Goal: Transaction & Acquisition: Obtain resource

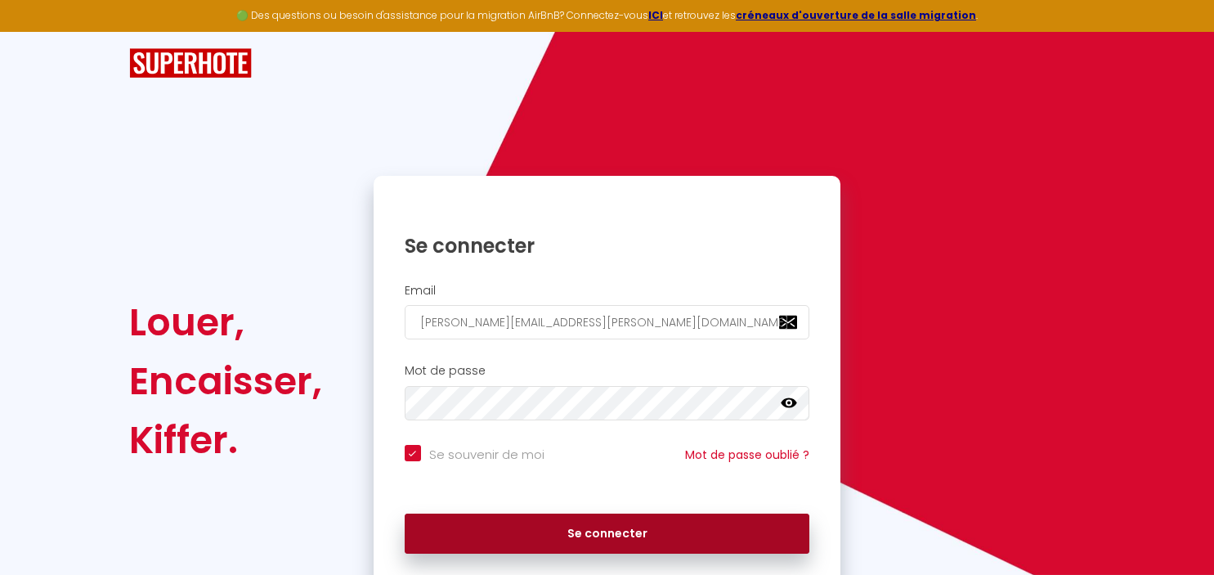
scroll to position [59, 0]
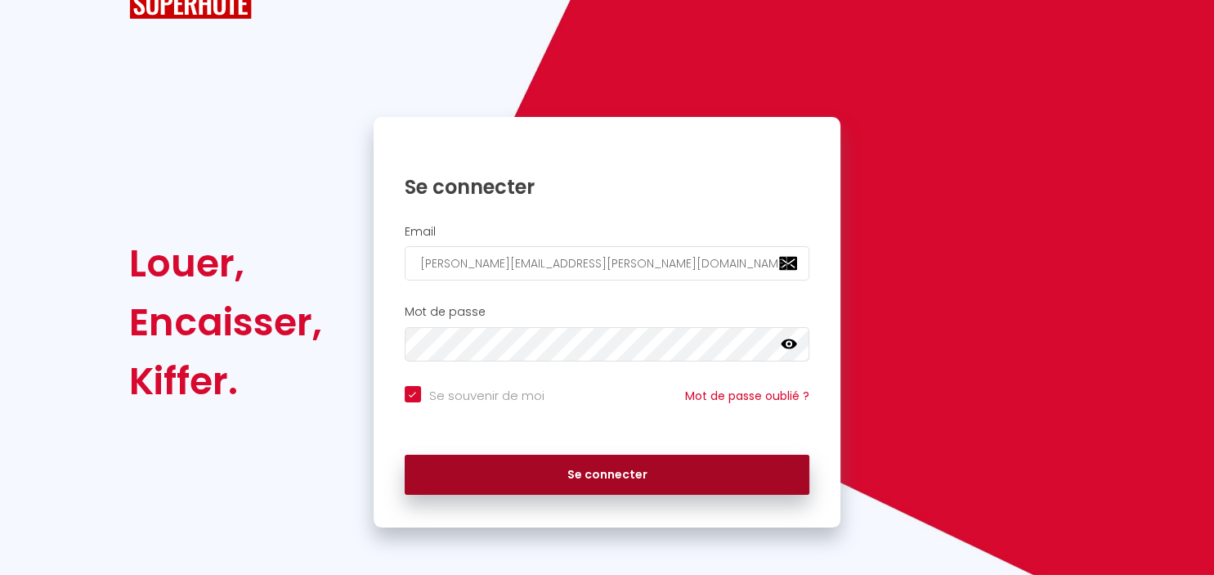
click at [641, 473] on button "Se connecter" at bounding box center [608, 475] width 406 height 41
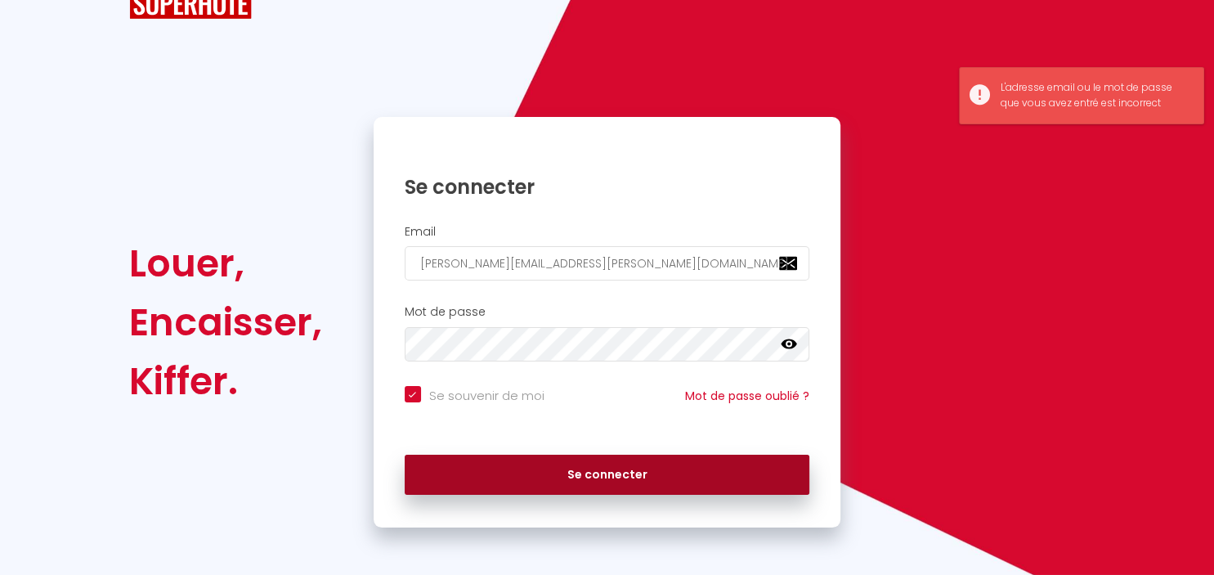
scroll to position [0, 0]
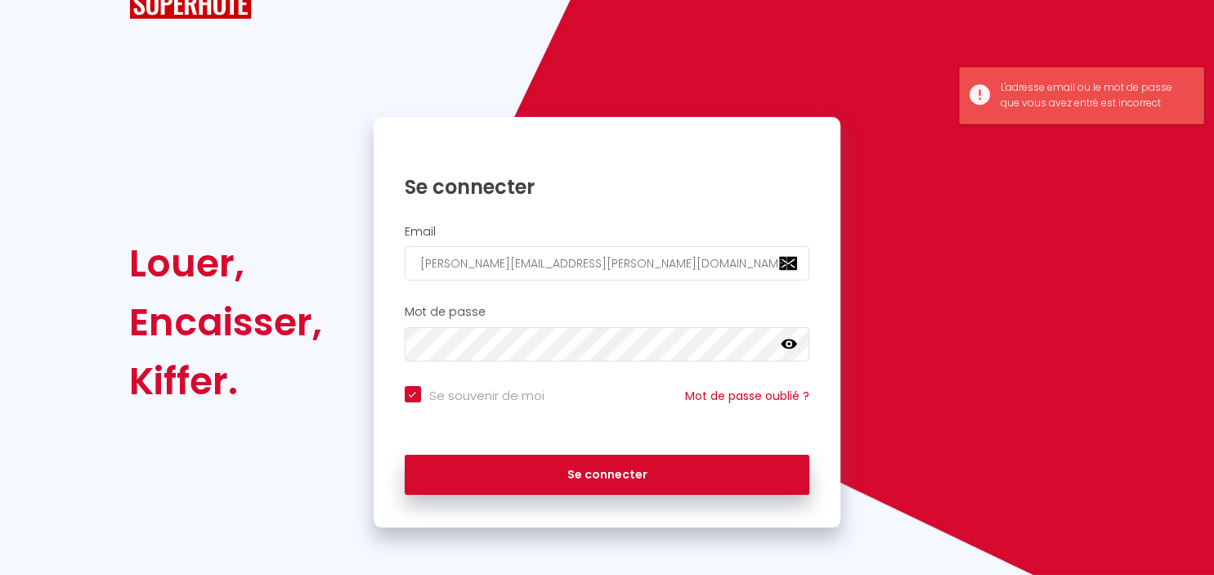
click at [788, 340] on icon at bounding box center [789, 344] width 16 height 16
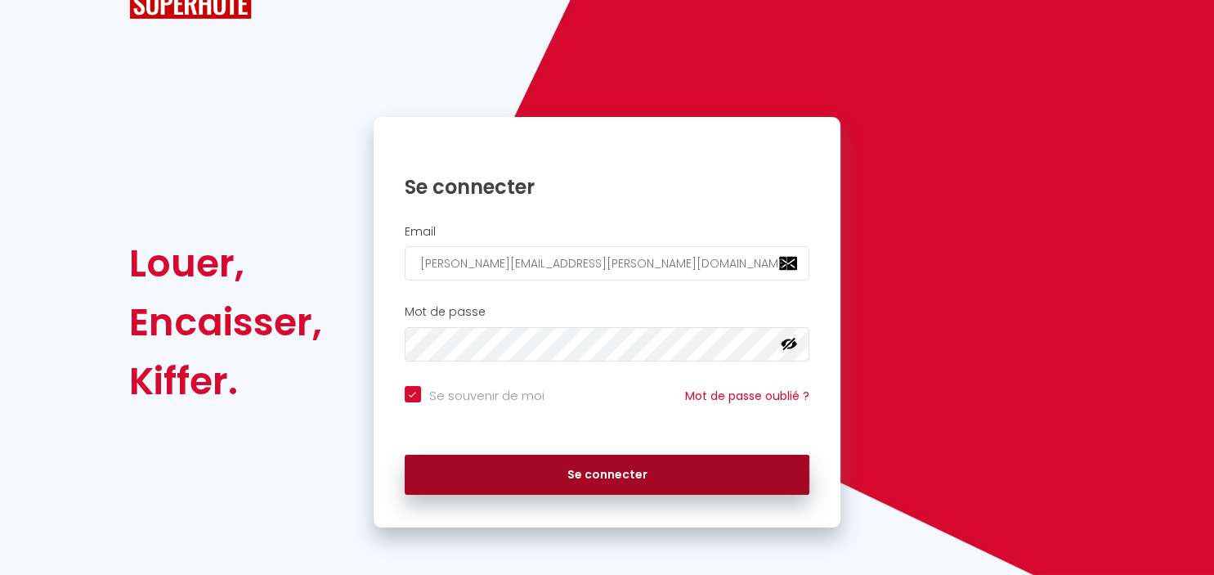
click at [662, 479] on button "Se connecter" at bounding box center [608, 475] width 406 height 41
checkbox input "true"
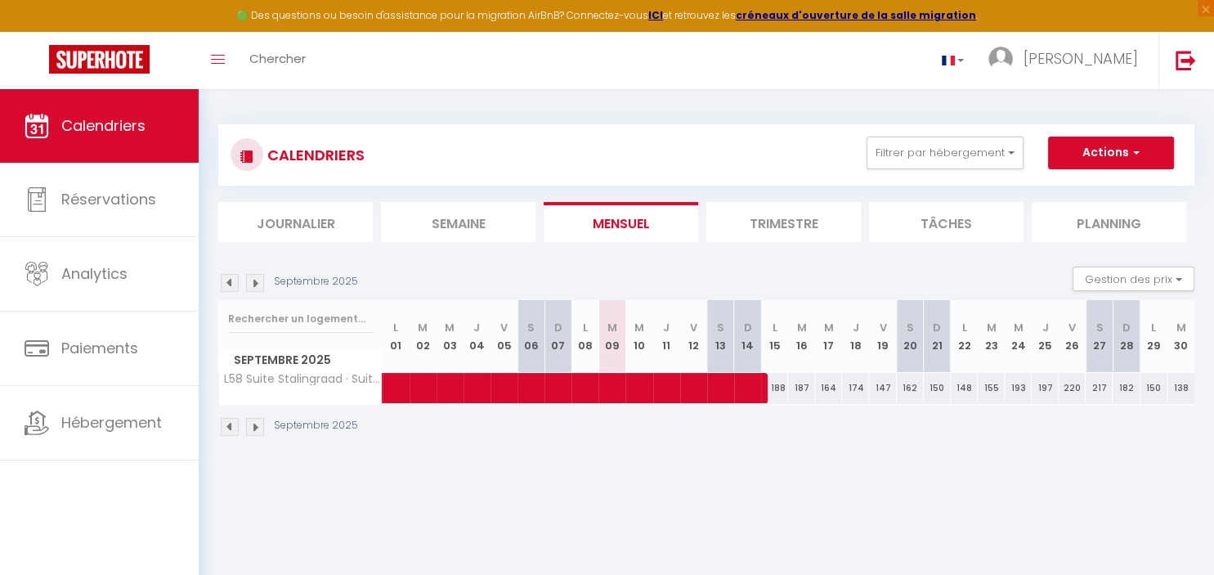
click at [800, 231] on li "Trimestre" at bounding box center [783, 222] width 155 height 40
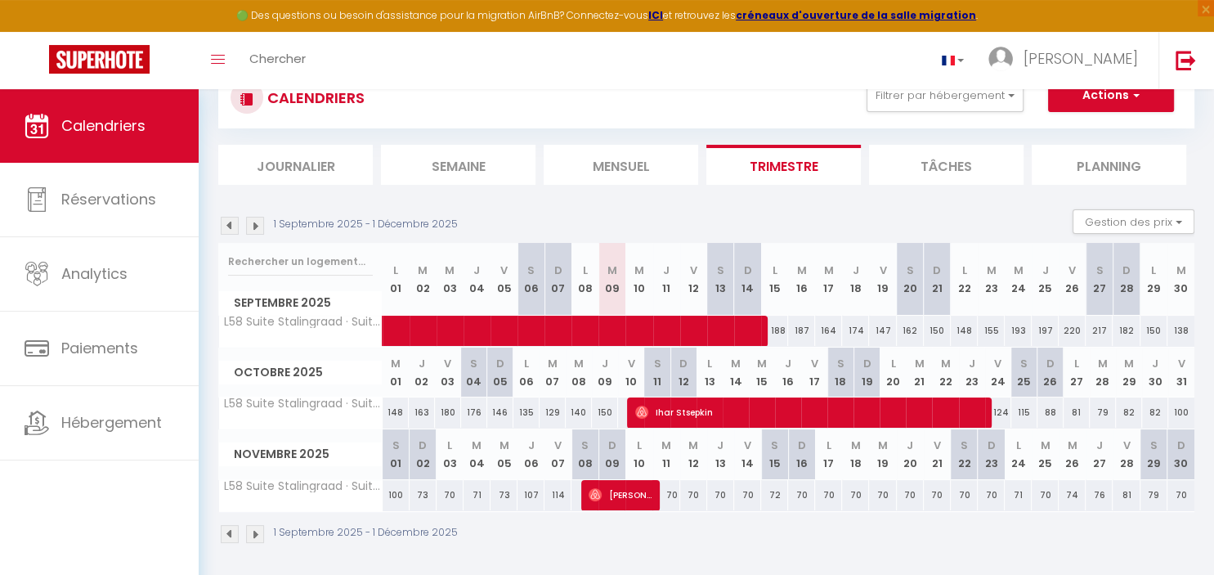
scroll to position [86, 0]
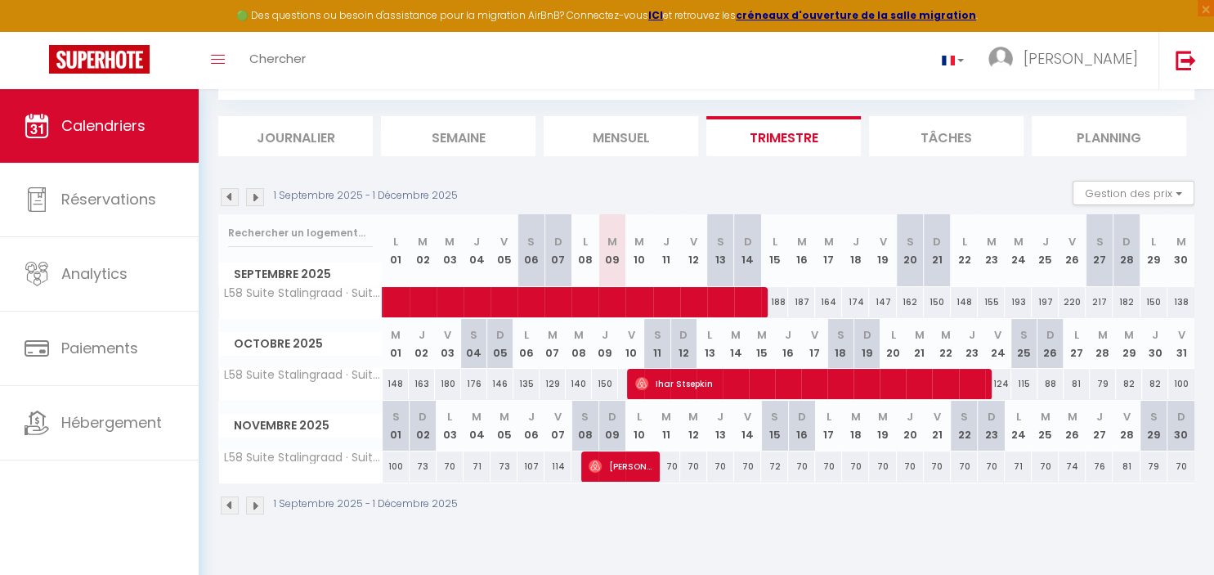
click at [226, 198] on img at bounding box center [230, 197] width 18 height 18
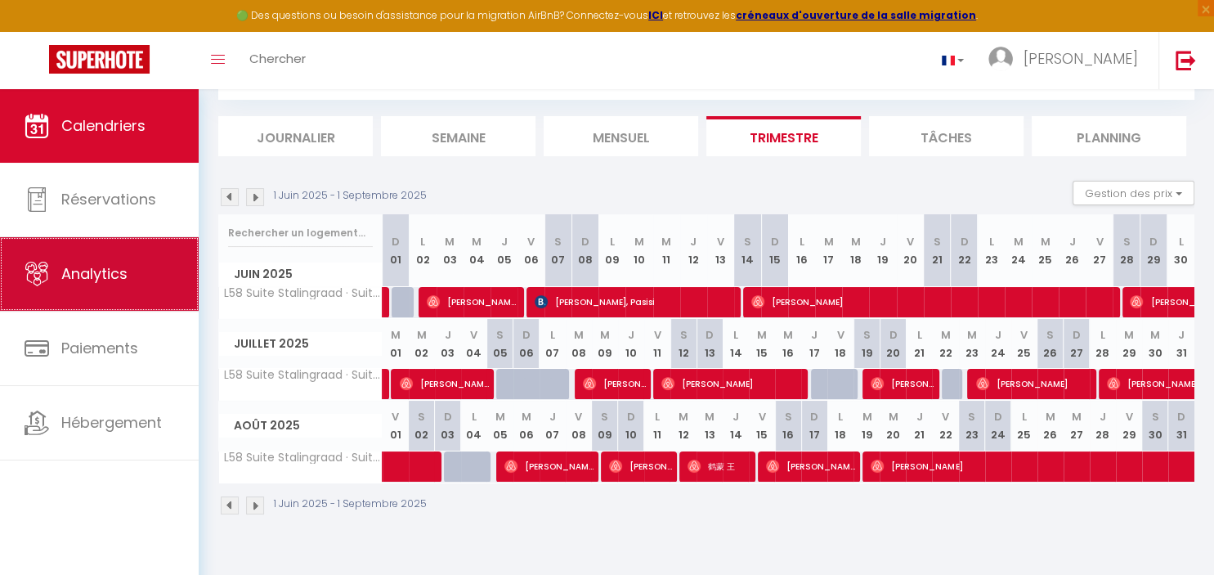
click at [124, 288] on link "Analytics" at bounding box center [99, 274] width 199 height 74
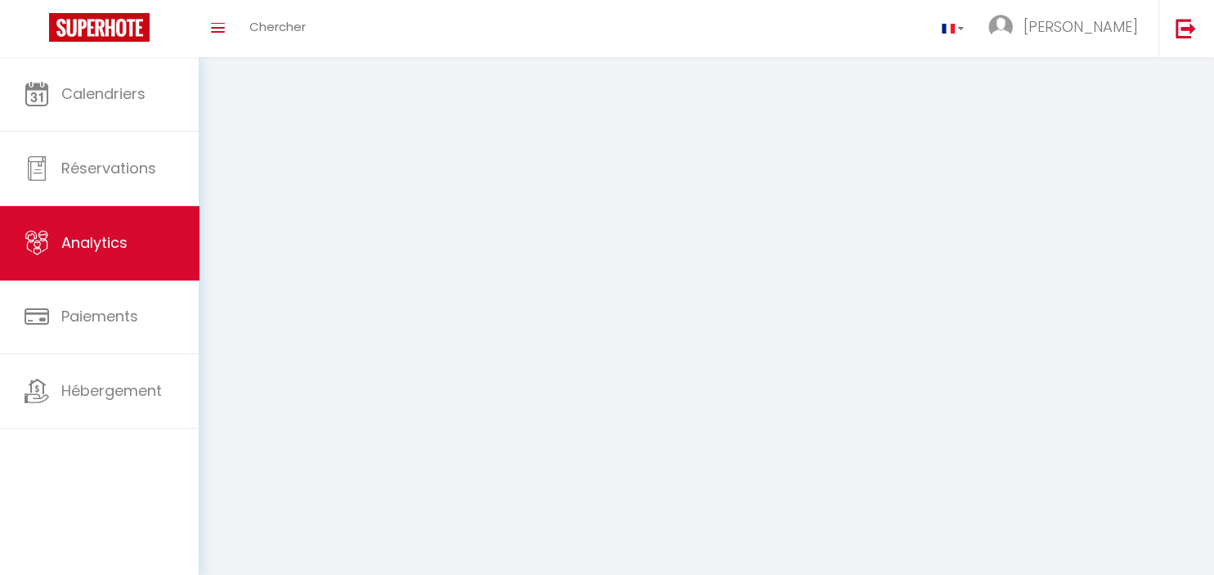
select select "2025"
select select "9"
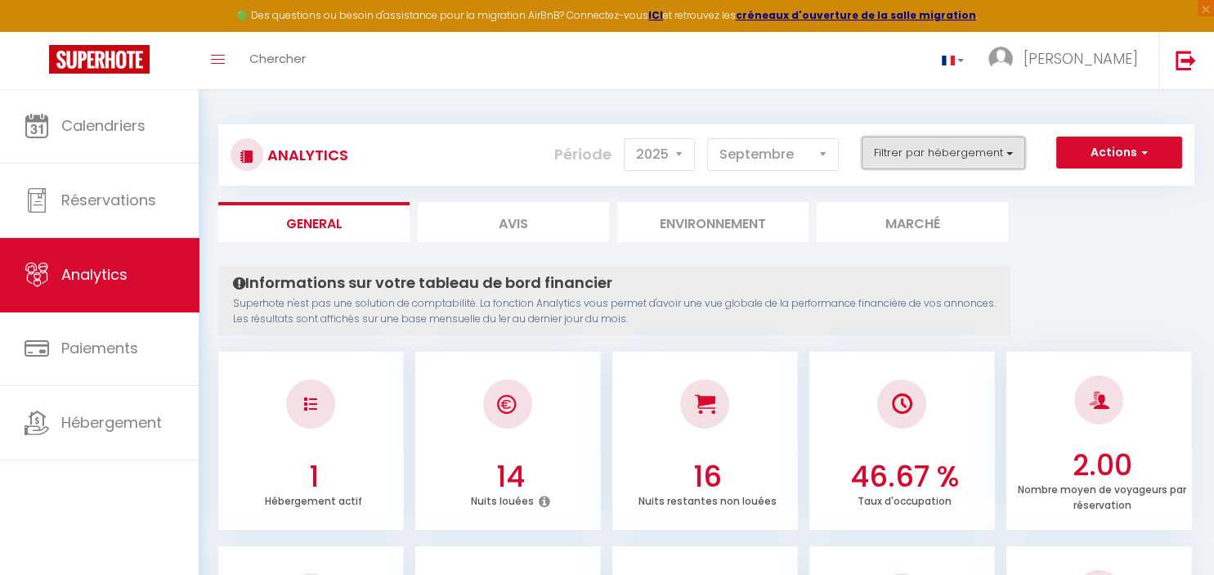
click at [959, 155] on button "Filtrer par hébergement" at bounding box center [944, 153] width 164 height 33
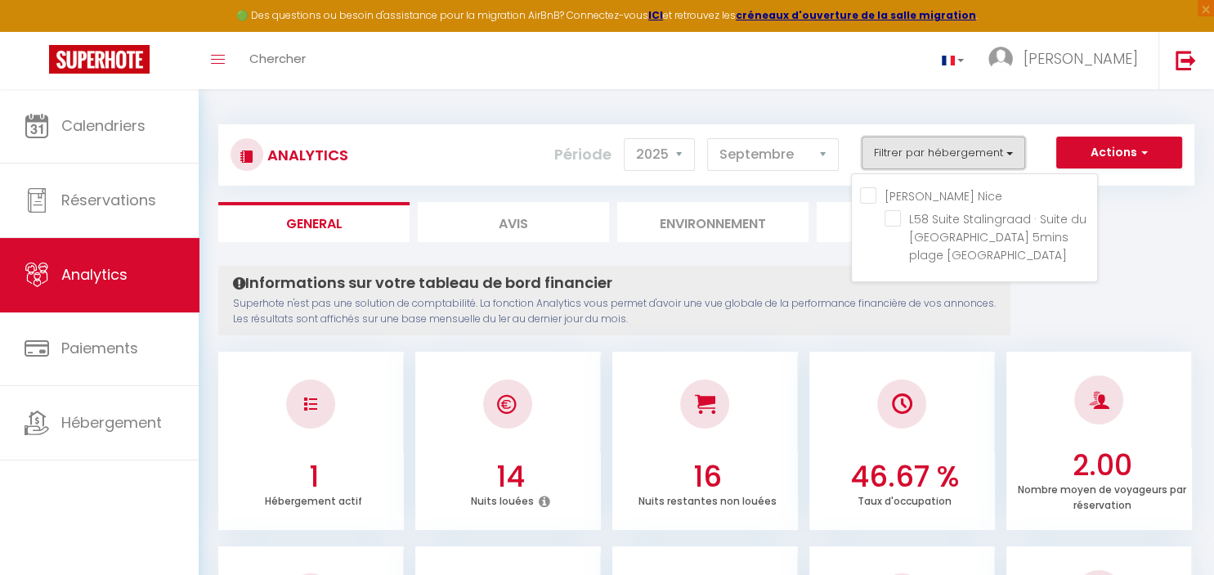
click at [959, 155] on button "Filtrer par hébergement" at bounding box center [944, 153] width 164 height 33
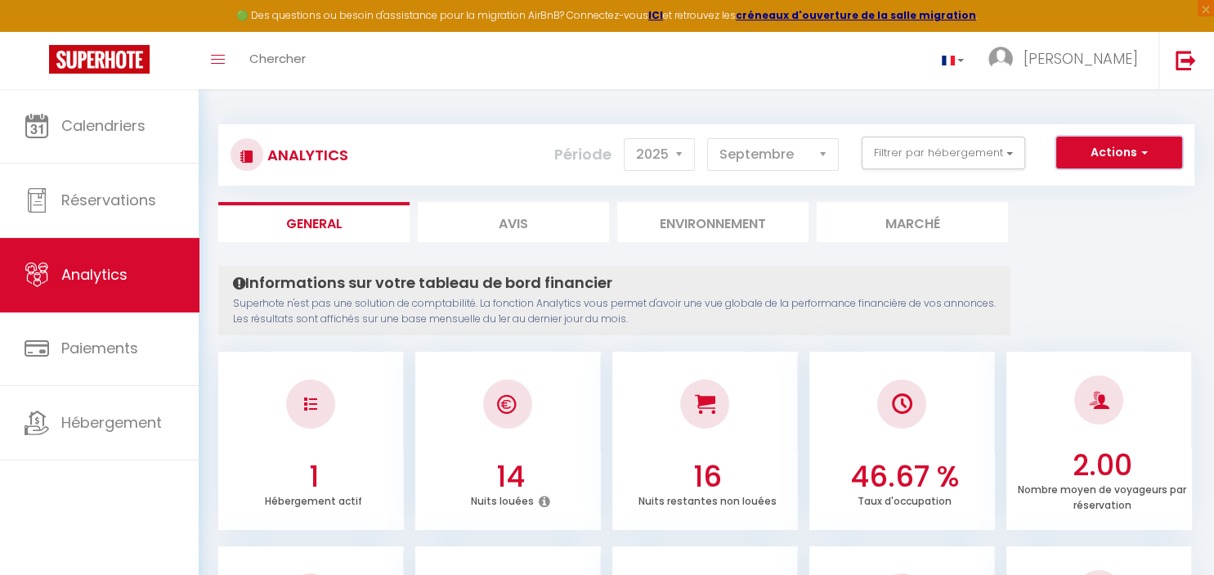
click at [1140, 152] on span "button" at bounding box center [1142, 152] width 10 height 16
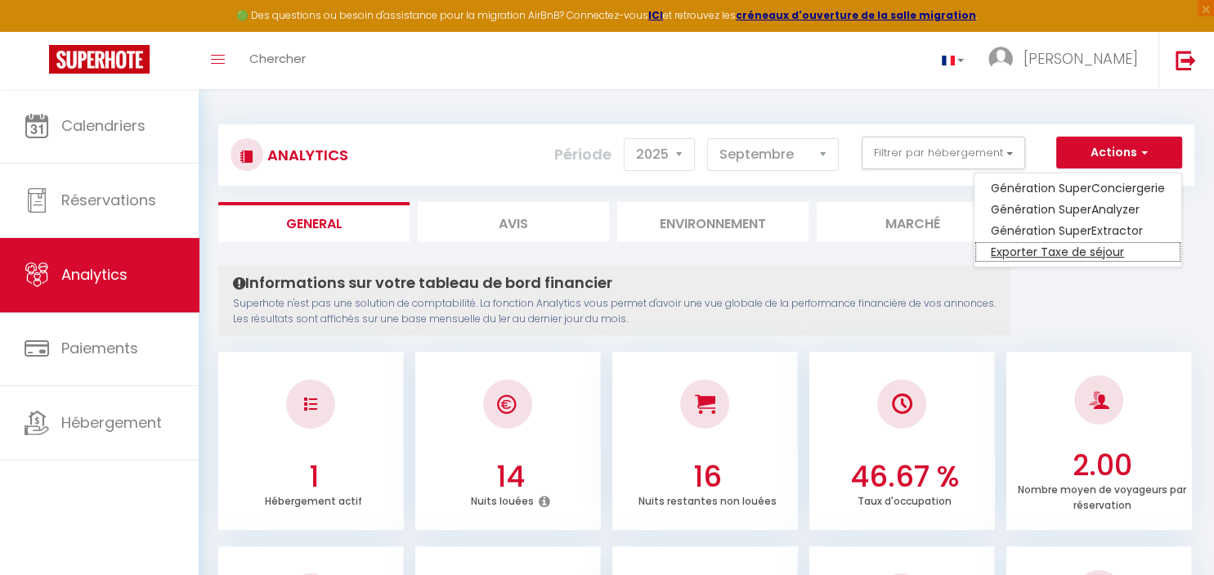
click at [1065, 255] on link "Exporter Taxe de séjour" at bounding box center [1078, 251] width 207 height 21
select select "09"
select select "2025"
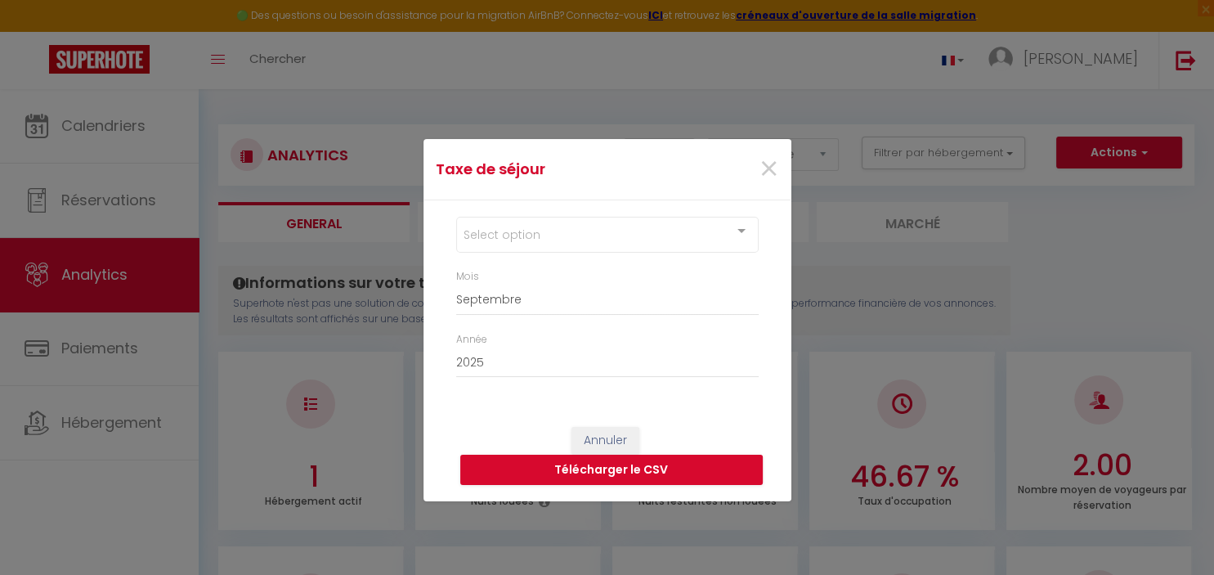
click at [607, 231] on div "Select option" at bounding box center [607, 235] width 303 height 36
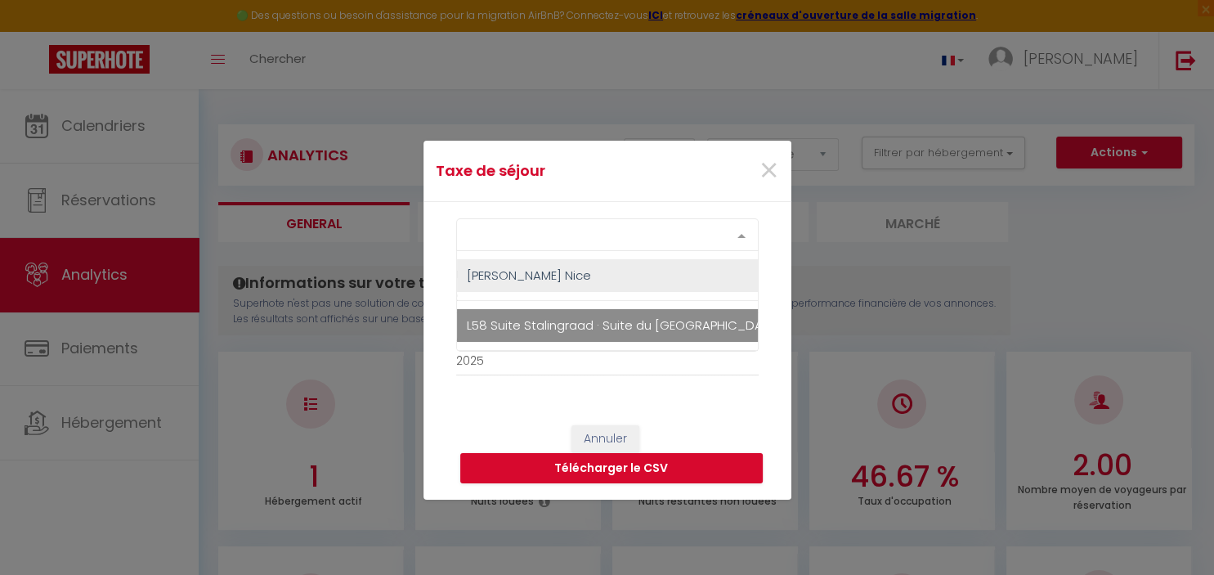
click at [566, 332] on span "L58 Suite Stalingraad · Suite du [GEOGRAPHIC_DATA] 5mins plage [GEOGRAPHIC_DATA]" at bounding box center [728, 324] width 522 height 17
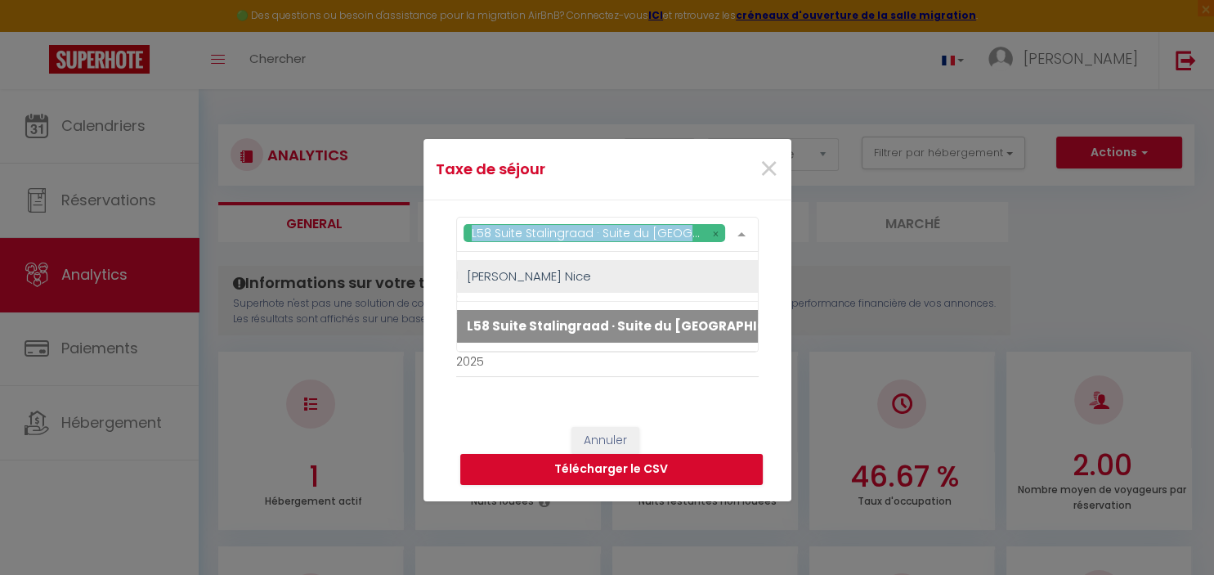
click at [549, 323] on span "L58 Suite Stalingraad · Suite du [GEOGRAPHIC_DATA] 5mins plage [GEOGRAPHIC_DATA]" at bounding box center [756, 325] width 579 height 17
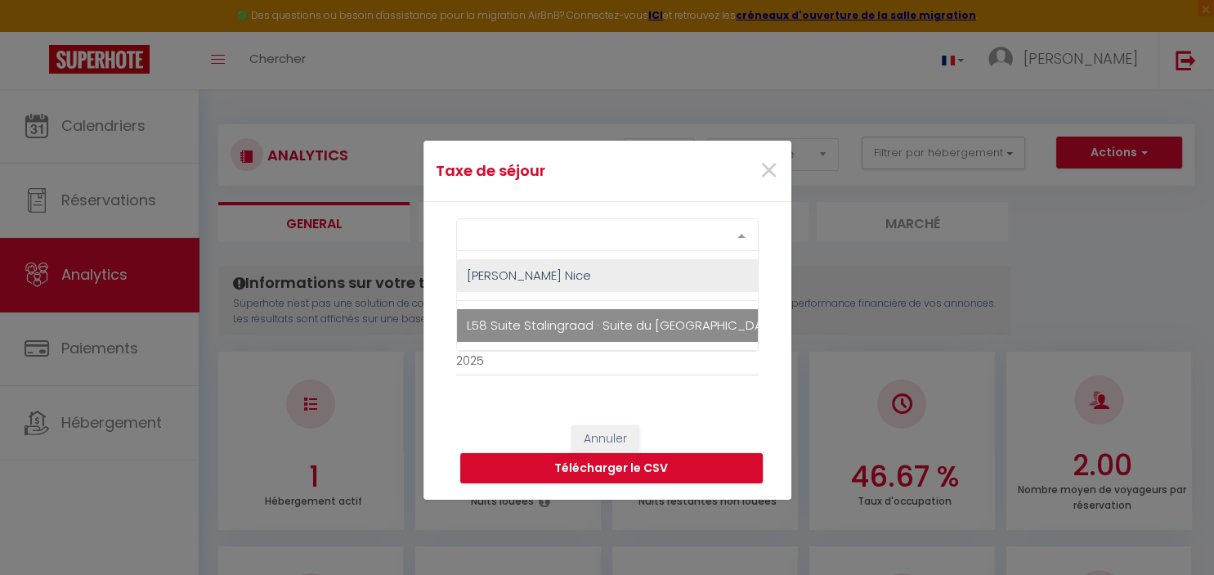
click at [548, 322] on span "L58 Suite Stalingraad · Suite du [GEOGRAPHIC_DATA] 5mins plage [GEOGRAPHIC_DATA]" at bounding box center [728, 324] width 522 height 17
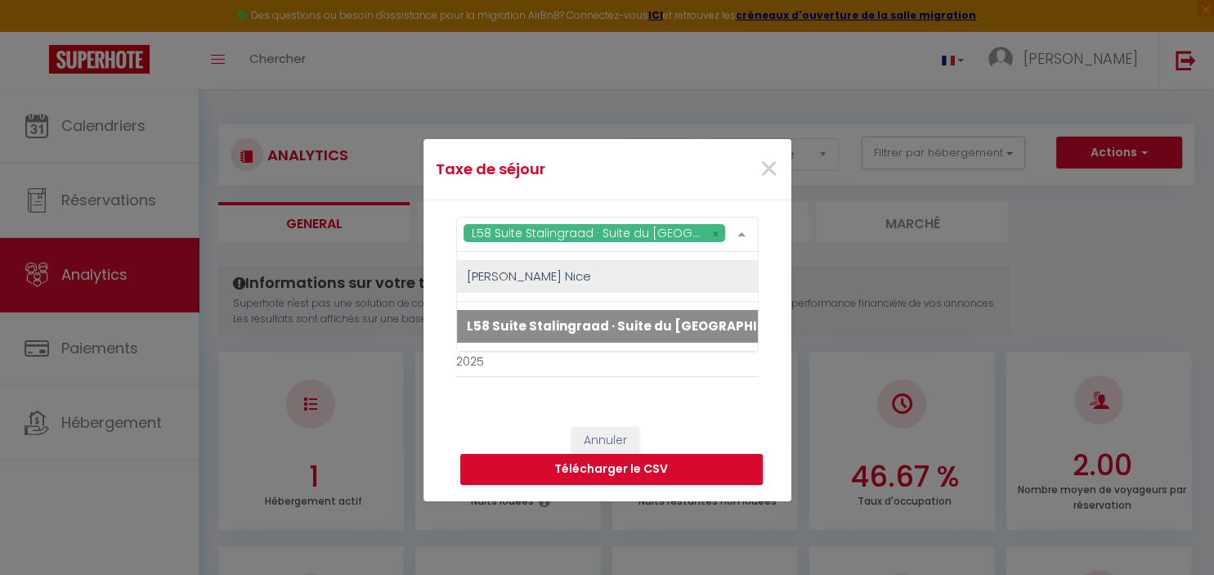
click at [777, 349] on div "L58 Suite Stalingraad · Suite du [GEOGRAPHIC_DATA] 5mins plage Vielle ville [PE…" at bounding box center [608, 305] width 368 height 210
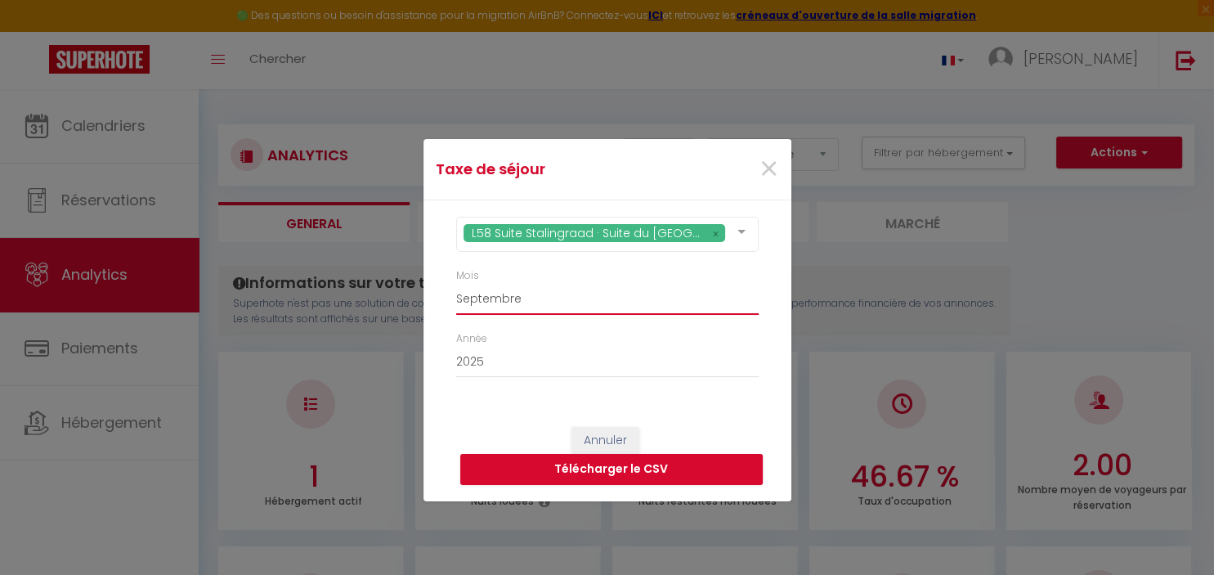
click at [456, 284] on select "[PERSON_NAME] Mars [PERSON_NAME] Juin Juillet Août Septembre Octobre Novembre D…" at bounding box center [607, 299] width 303 height 31
click option "Mai" at bounding box center [0, 0] width 0 height 0
click at [640, 470] on button "Télécharger le CSV" at bounding box center [611, 469] width 303 height 31
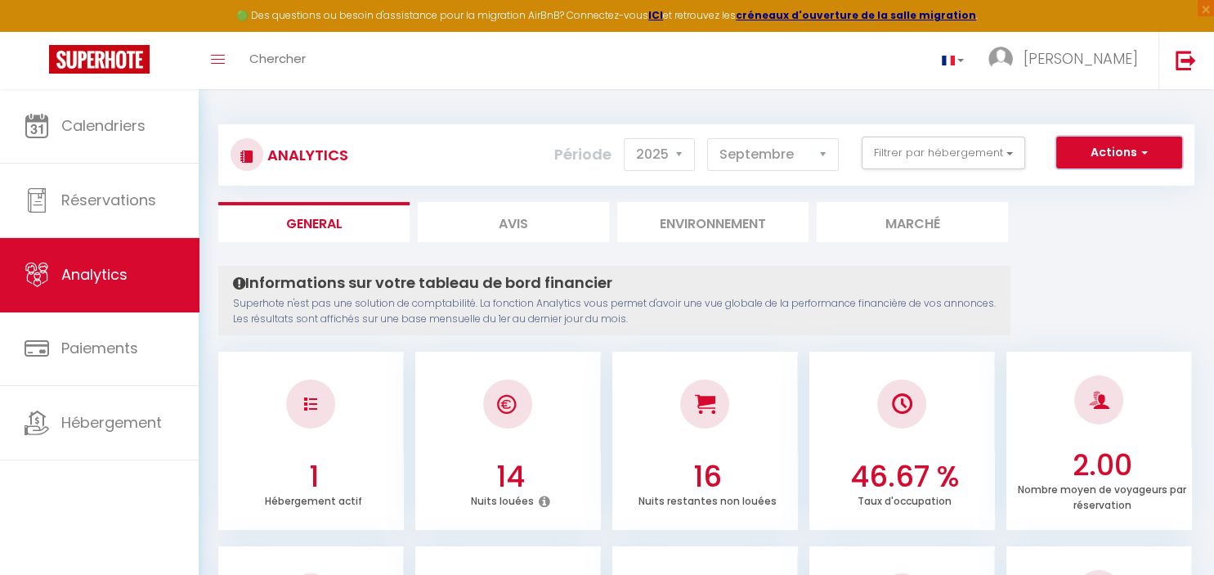
click at [1111, 154] on button "Actions" at bounding box center [1119, 153] width 126 height 33
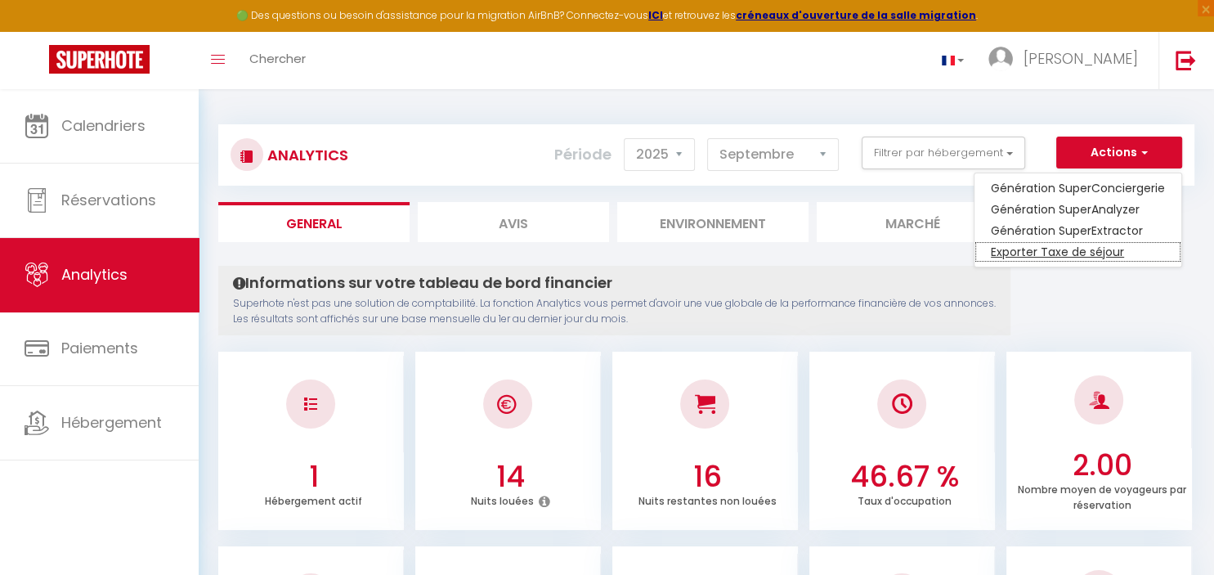
click at [1063, 258] on link "Exporter Taxe de séjour" at bounding box center [1078, 251] width 207 height 21
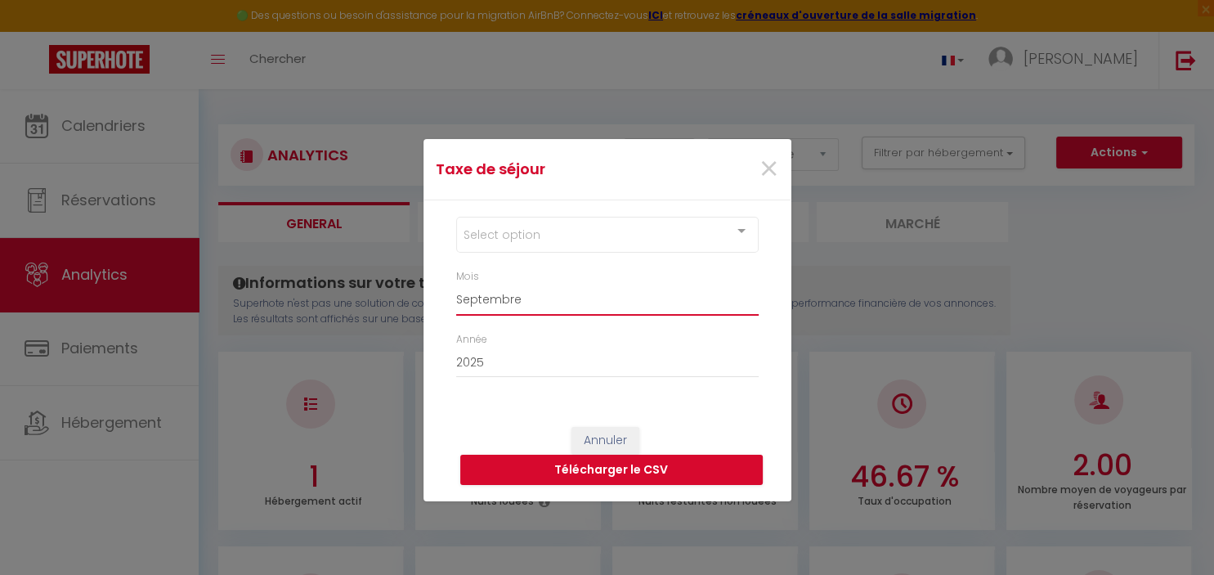
click at [456, 284] on select "[PERSON_NAME] Mars [PERSON_NAME] Juin Juillet Août Septembre Octobre Novembre D…" at bounding box center [607, 299] width 303 height 31
click option "Juin" at bounding box center [0, 0] width 0 height 0
click at [649, 468] on button "Télécharger le CSV" at bounding box center [611, 470] width 303 height 31
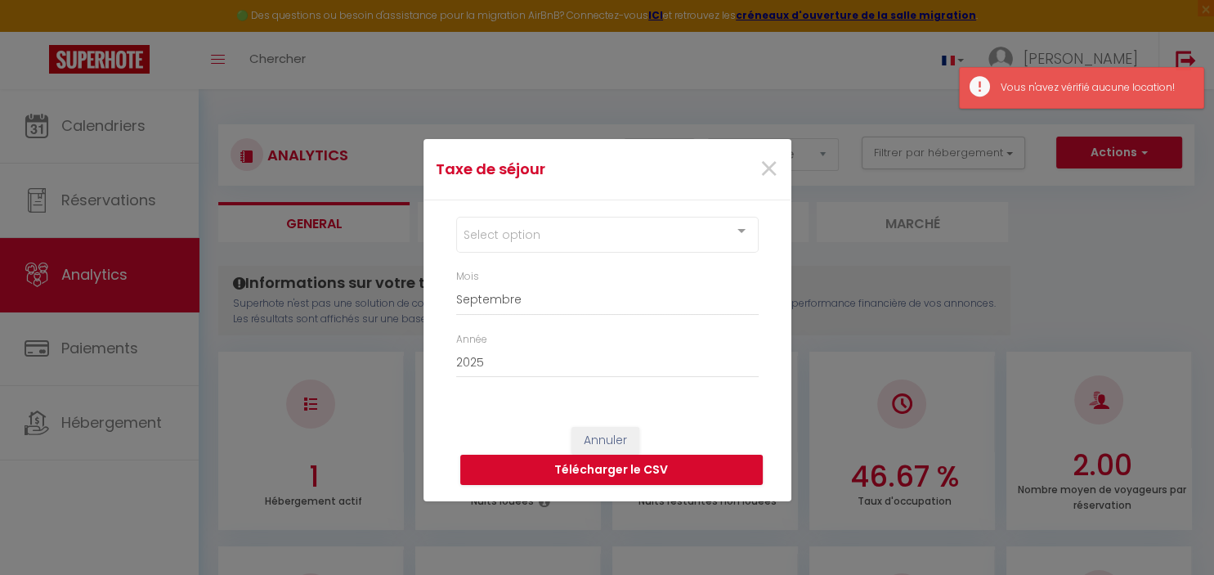
click at [649, 231] on div "Select option" at bounding box center [607, 235] width 303 height 36
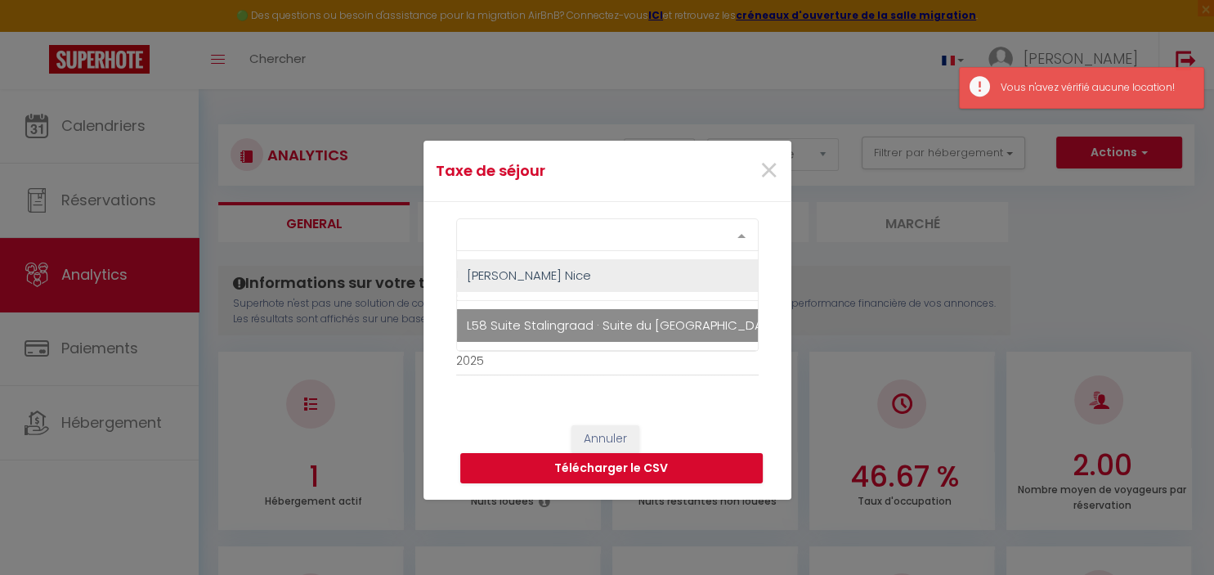
click at [567, 330] on span "L58 Suite Stalingraad · Suite du [GEOGRAPHIC_DATA] 5mins plage [GEOGRAPHIC_DATA]" at bounding box center [728, 324] width 522 height 17
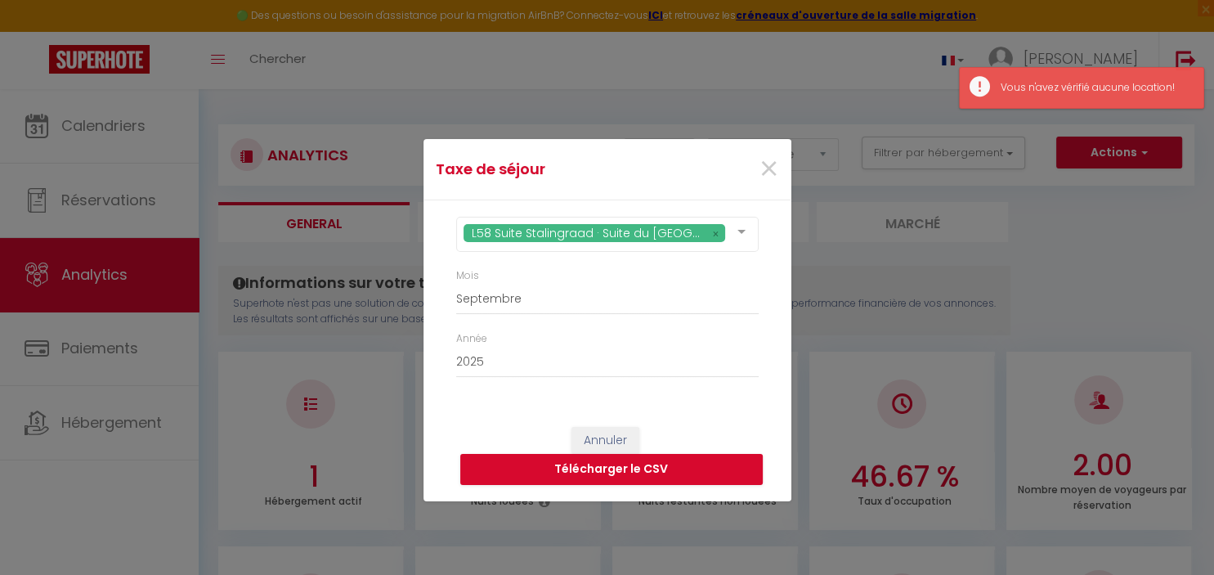
click at [773, 346] on div "L58 Suite Stalingraad · Suite du [GEOGRAPHIC_DATA] 5mins plage Vielle ville [PE…" at bounding box center [608, 305] width 368 height 210
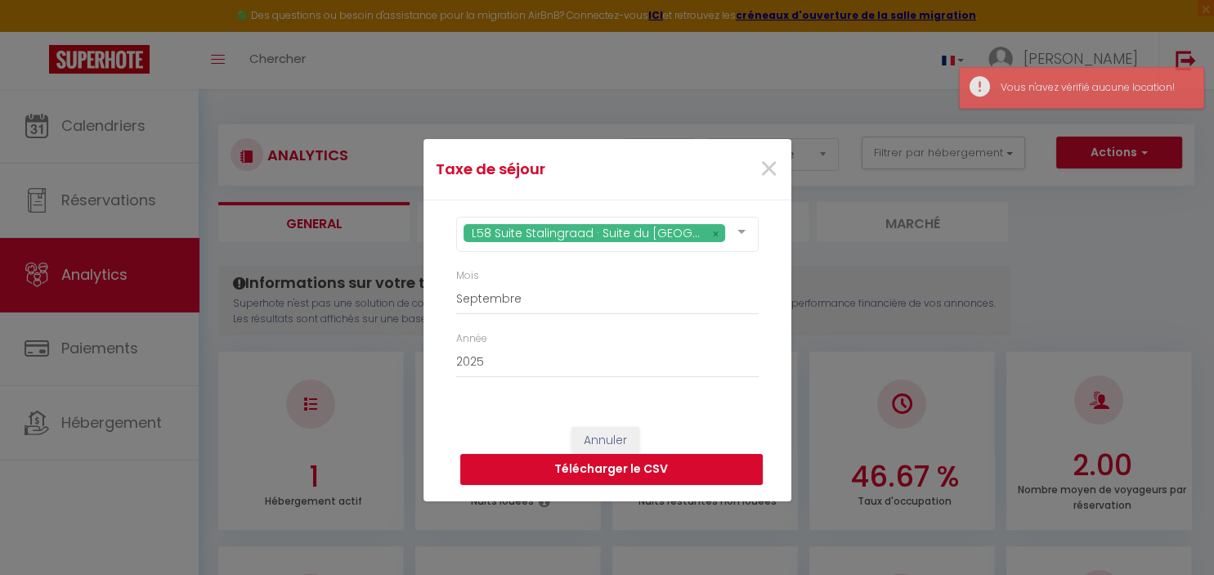
click at [667, 477] on button "Télécharger le CSV" at bounding box center [611, 469] width 303 height 31
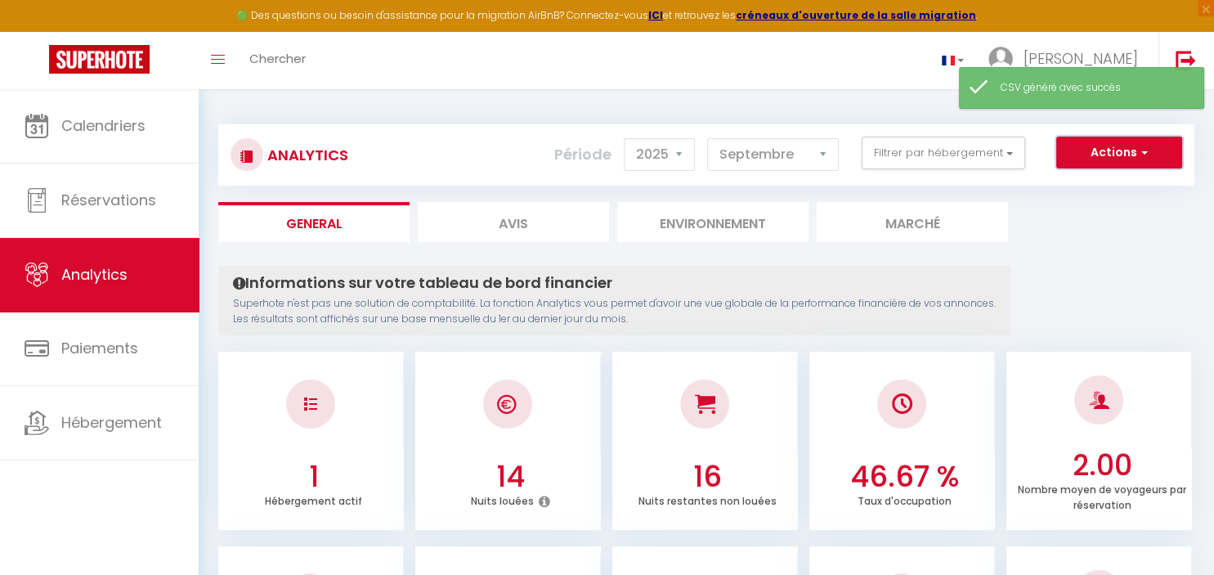
click at [1088, 152] on button "Actions" at bounding box center [1119, 153] width 126 height 33
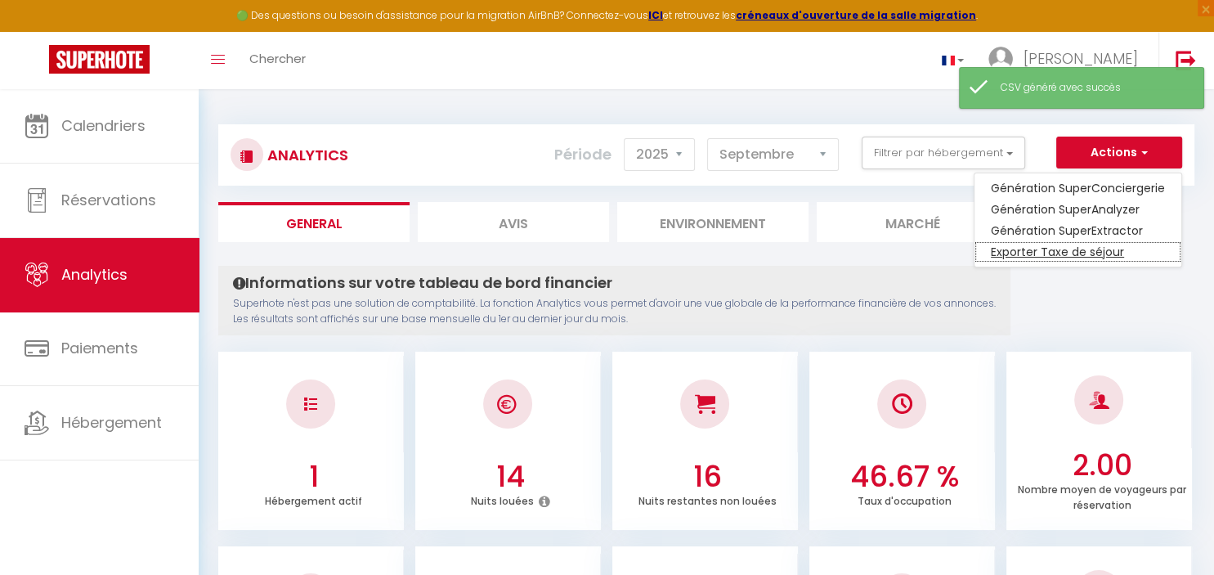
click at [1058, 260] on link "Exporter Taxe de séjour" at bounding box center [1078, 251] width 207 height 21
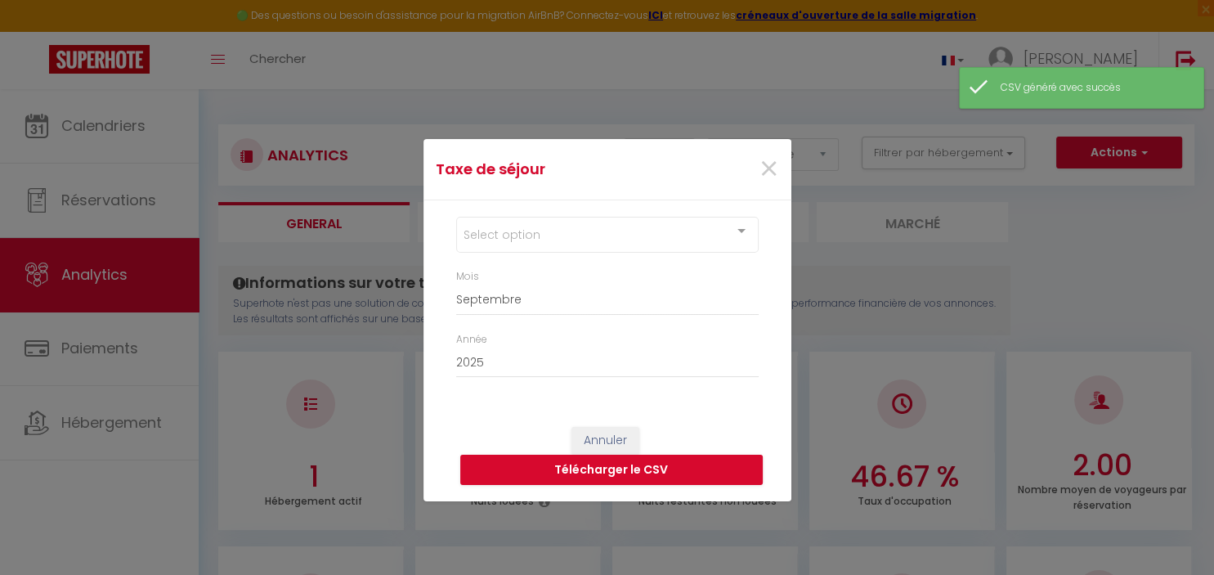
click at [541, 236] on div "Select option" at bounding box center [607, 235] width 303 height 36
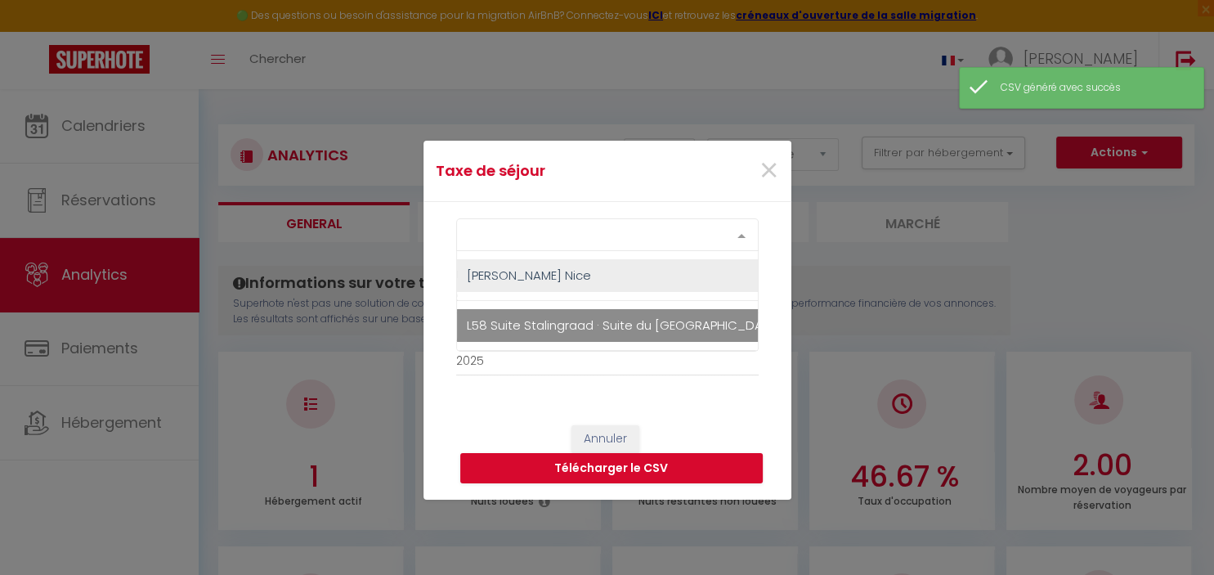
click at [527, 321] on span "L58 Suite Stalingraad · Suite du [GEOGRAPHIC_DATA] 5mins plage [GEOGRAPHIC_DATA]" at bounding box center [728, 324] width 522 height 17
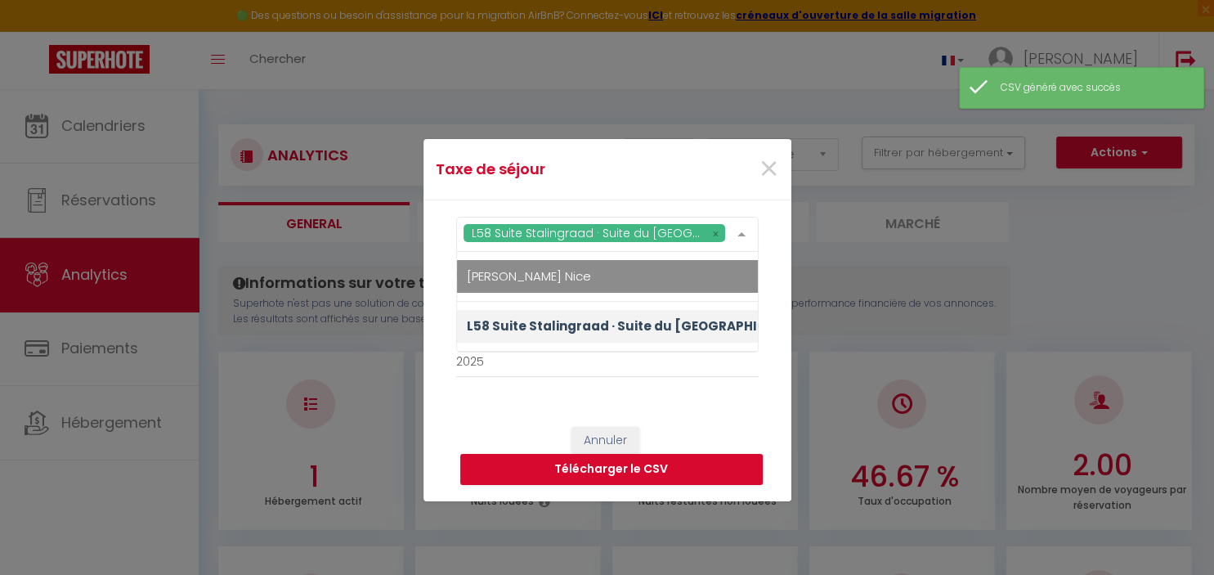
click at [792, 309] on div "Taxe de séjour × L58 Suite Stalingraad · Suite du [GEOGRAPHIC_DATA] 5mins plage…" at bounding box center [607, 319] width 1214 height 509
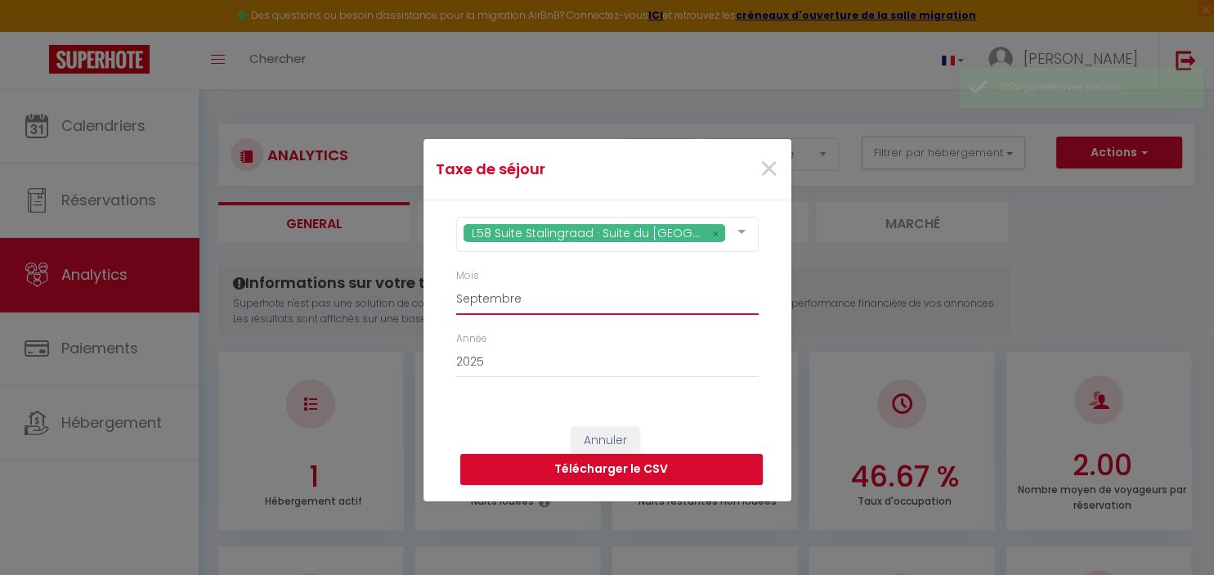
click at [456, 284] on select "[PERSON_NAME] Mars [PERSON_NAME] Juin Juillet Août Septembre Octobre Novembre D…" at bounding box center [607, 299] width 303 height 31
click option "Juin" at bounding box center [0, 0] width 0 height 0
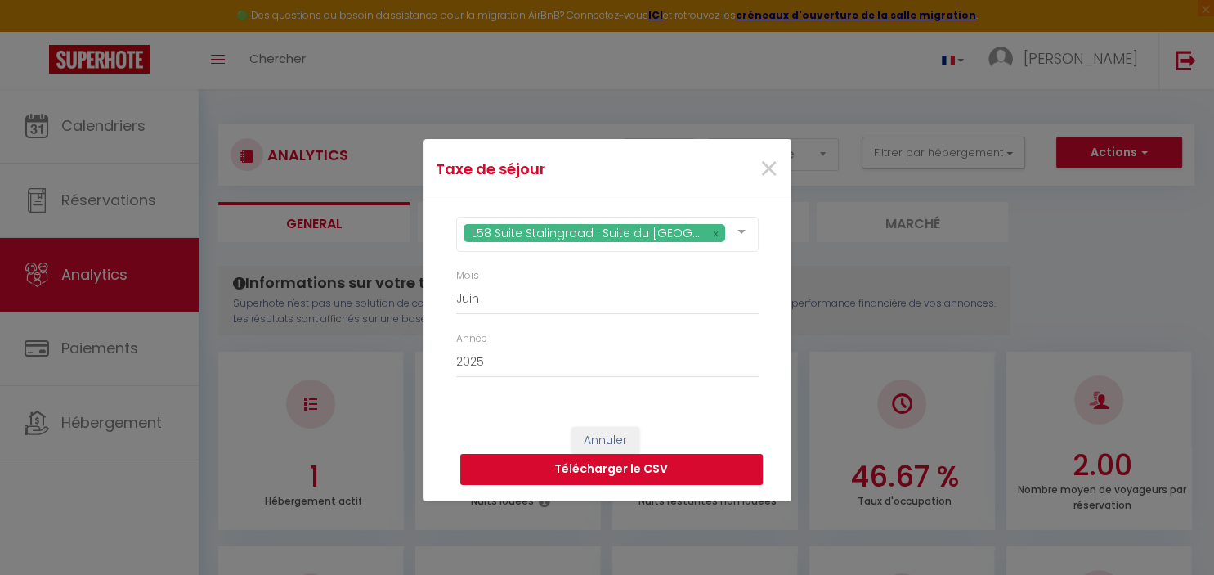
click at [643, 466] on button "Télécharger le CSV" at bounding box center [611, 469] width 303 height 31
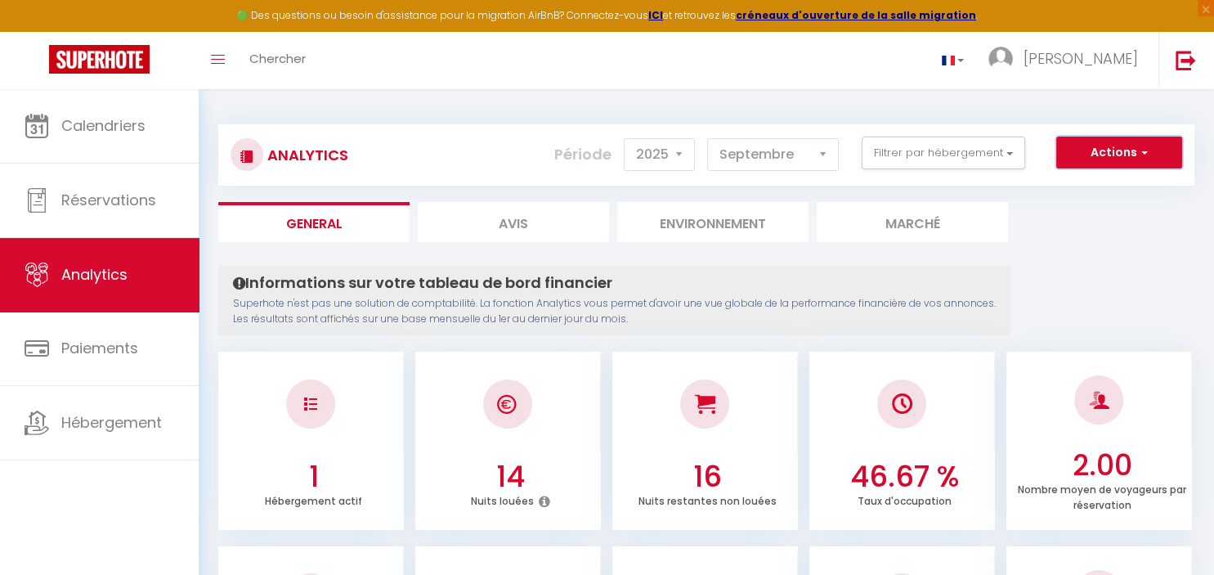
click at [1139, 150] on span "button" at bounding box center [1142, 152] width 10 height 16
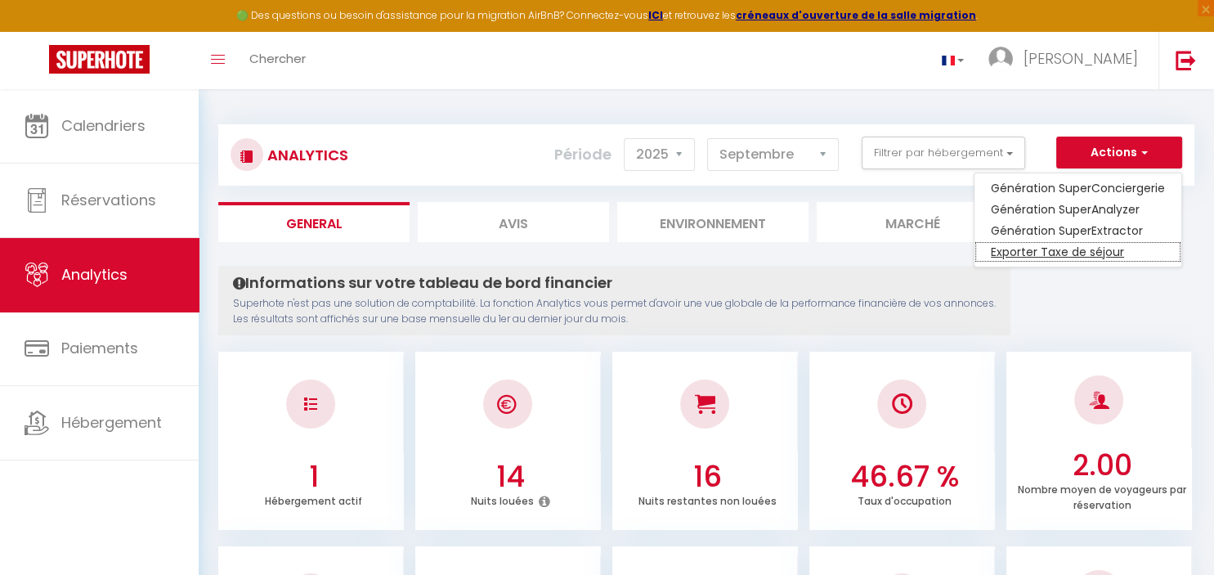
click at [1091, 254] on link "Exporter Taxe de séjour" at bounding box center [1078, 251] width 207 height 21
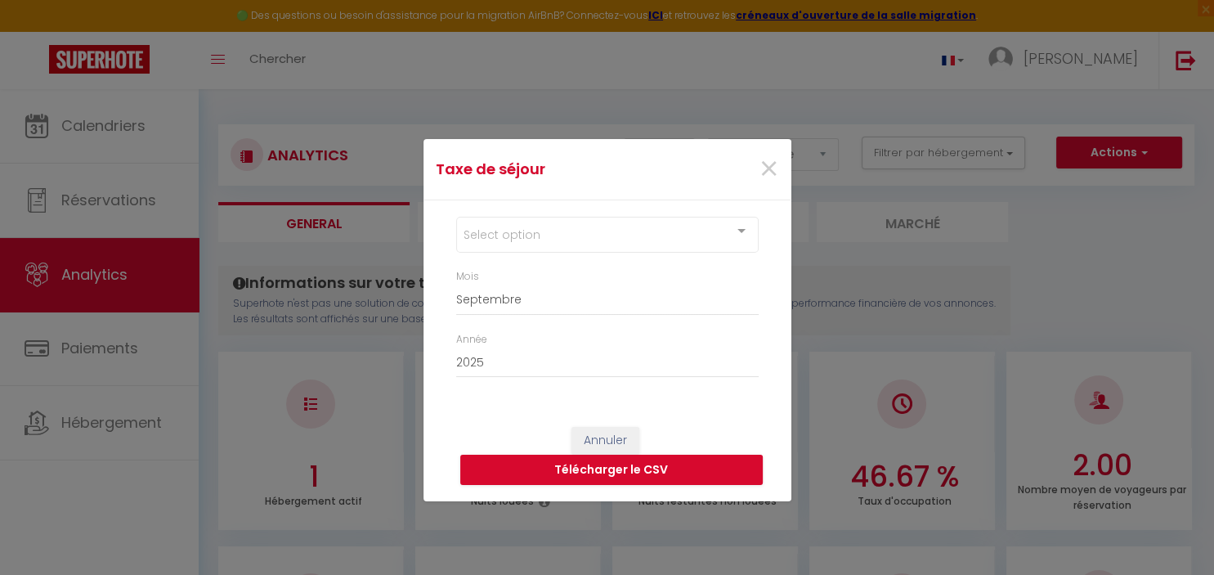
click at [667, 242] on div "Select option" at bounding box center [607, 235] width 303 height 36
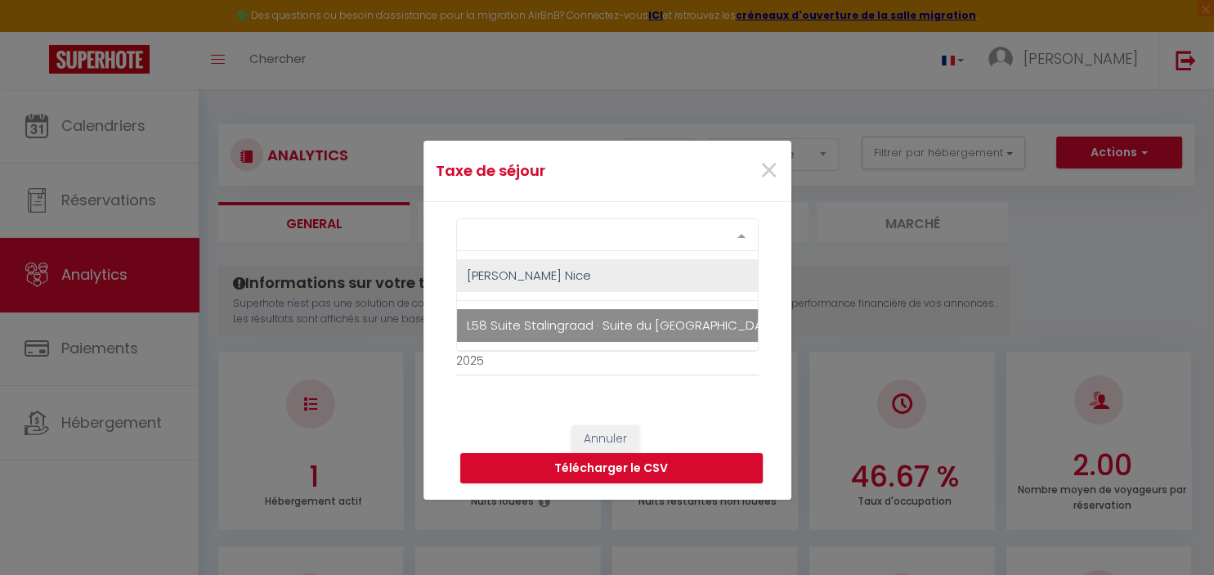
click at [620, 320] on span "L58 Suite Stalingraad · Suite du [GEOGRAPHIC_DATA] 5mins plage [GEOGRAPHIC_DATA]" at bounding box center [728, 324] width 522 height 17
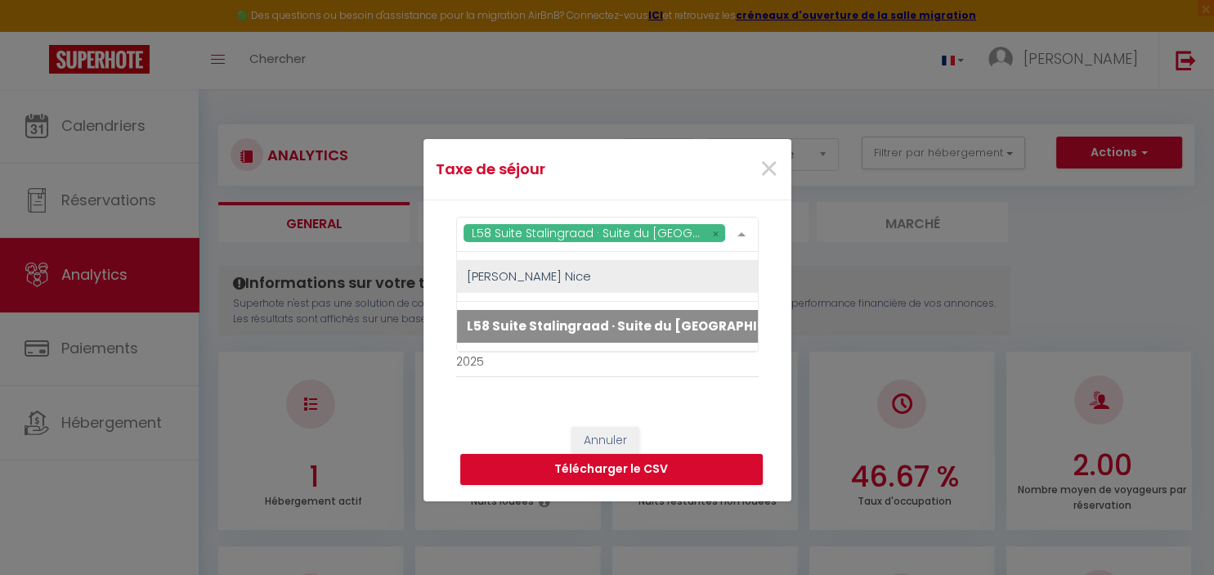
click at [778, 259] on div "L58 Suite Stalingraad · Suite du [GEOGRAPHIC_DATA] 5mins plage Vielle ville [PE…" at bounding box center [608, 305] width 368 height 210
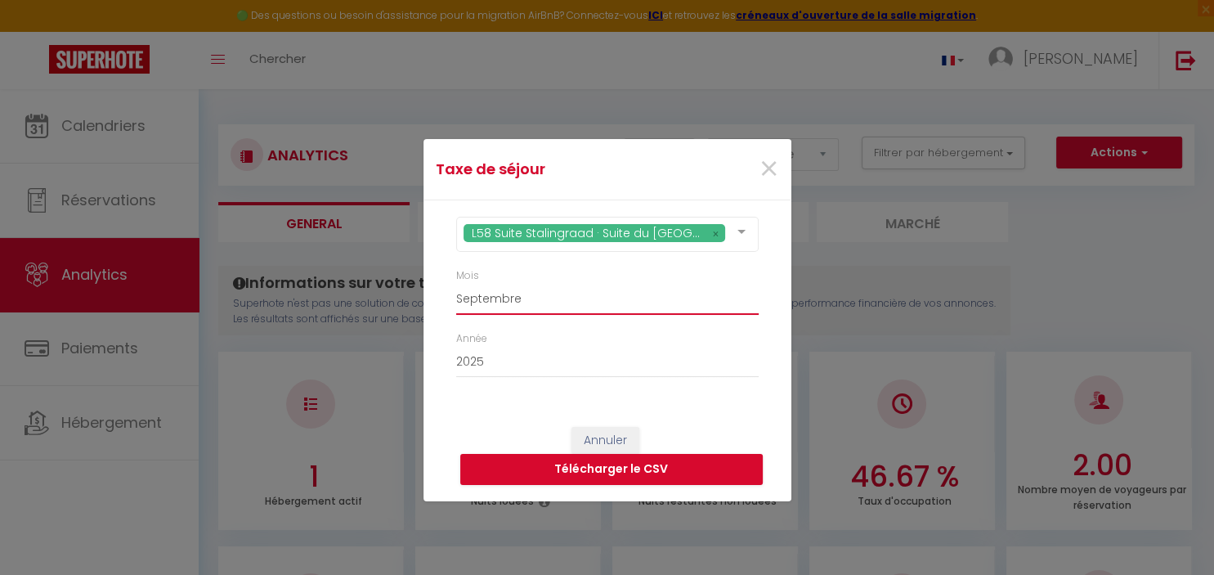
click at [456, 284] on select "[PERSON_NAME] Mars [PERSON_NAME] Juin Juillet Août Septembre Octobre Novembre D…" at bounding box center [607, 299] width 303 height 31
click option "Juillet" at bounding box center [0, 0] width 0 height 0
click at [663, 473] on button "Télécharger le CSV" at bounding box center [611, 469] width 303 height 31
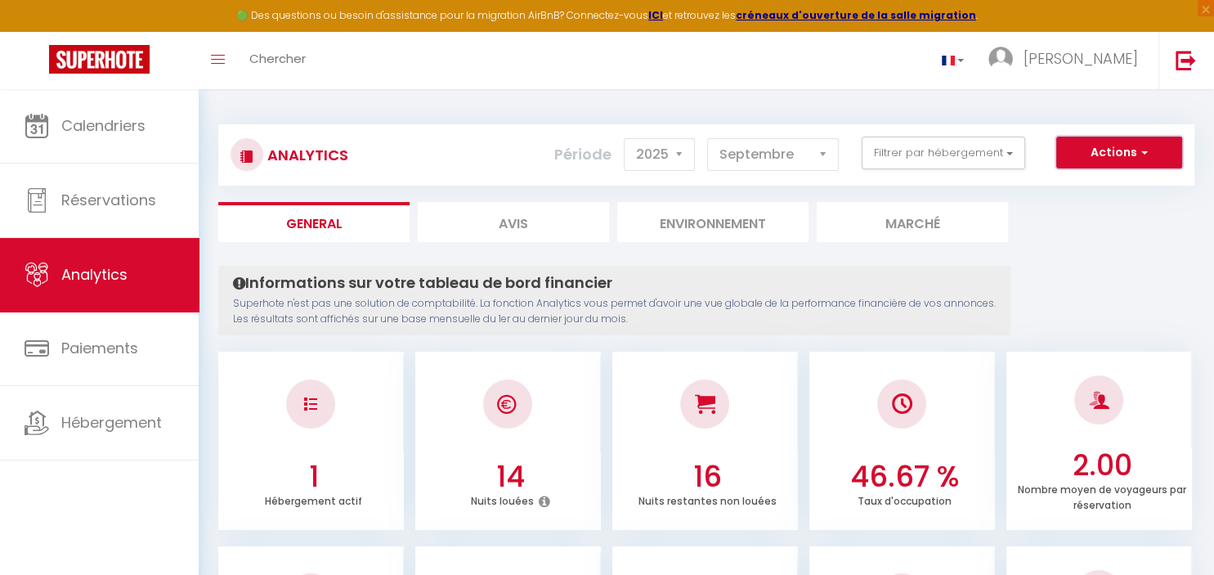
click at [1150, 165] on button "Actions" at bounding box center [1119, 153] width 126 height 33
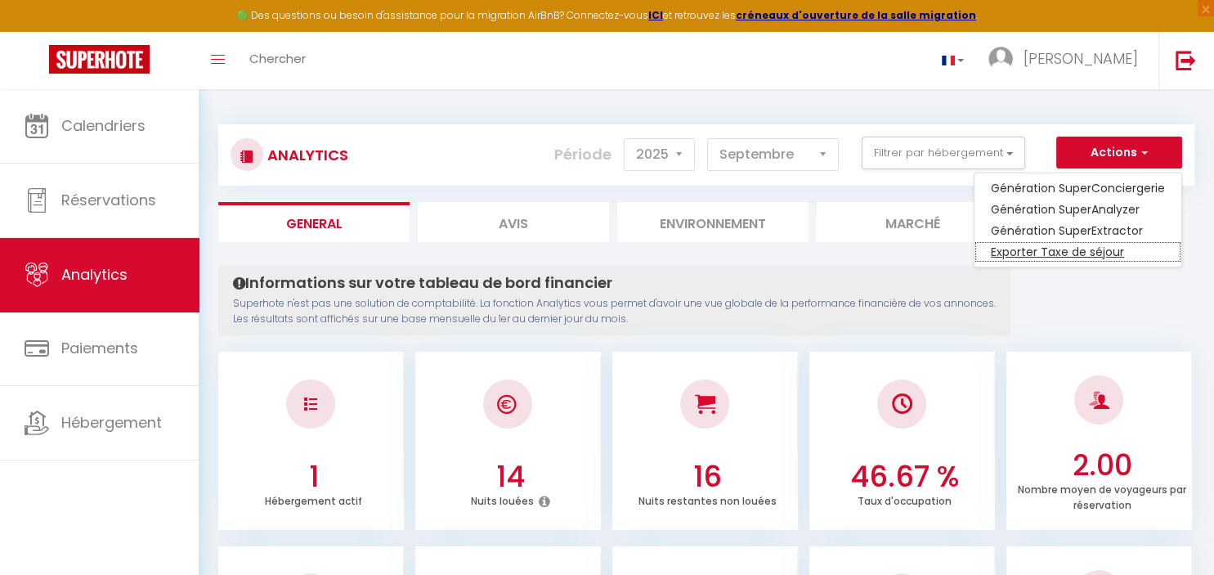
click at [1107, 255] on link "Exporter Taxe de séjour" at bounding box center [1078, 251] width 207 height 21
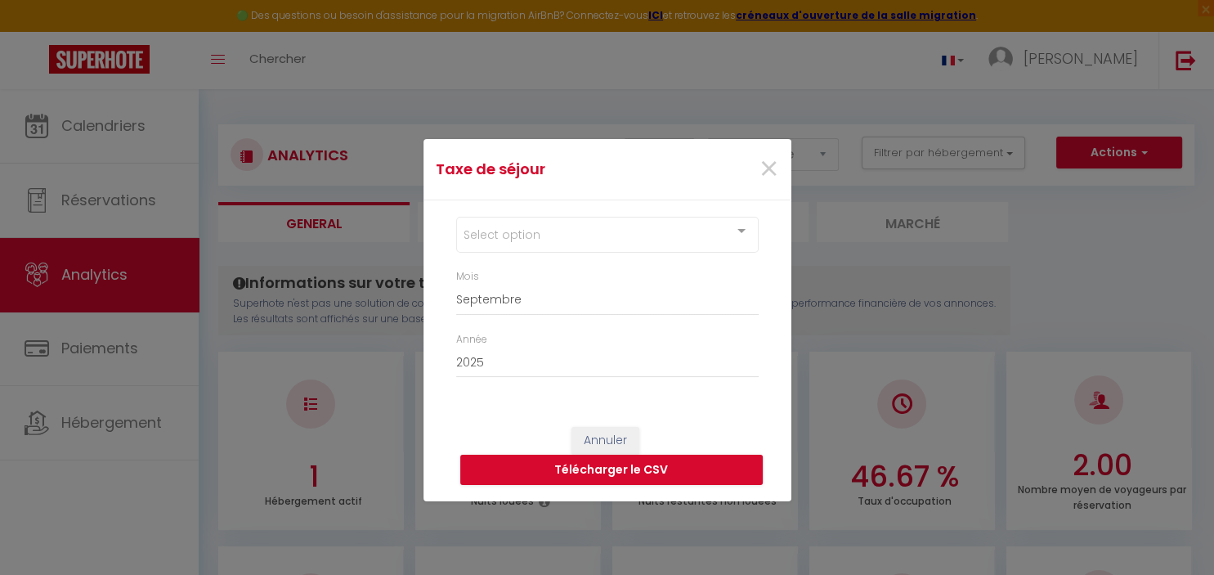
click at [577, 234] on div "Select option" at bounding box center [607, 235] width 303 height 36
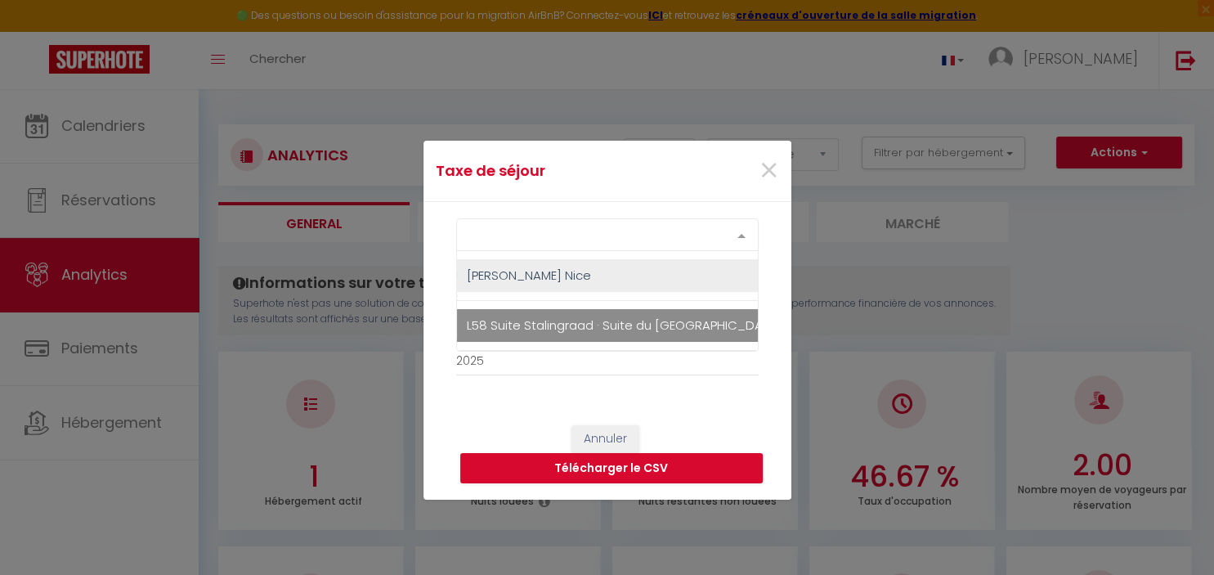
click at [548, 321] on span "L58 Suite Stalingraad · Suite du [GEOGRAPHIC_DATA] 5mins plage [GEOGRAPHIC_DATA]" at bounding box center [728, 324] width 522 height 17
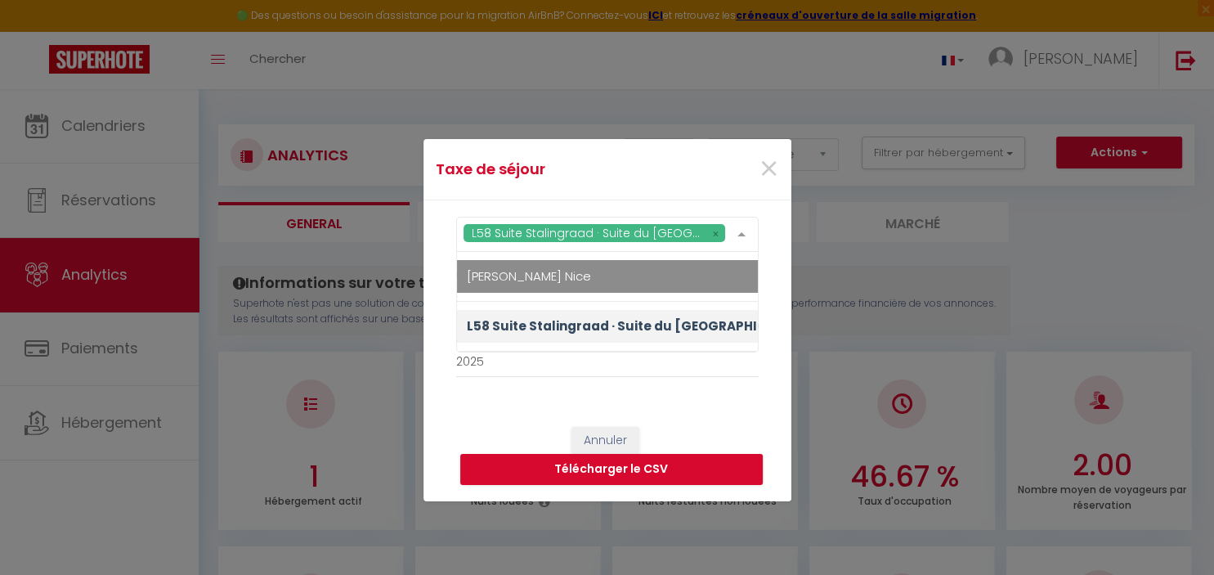
click at [774, 263] on div "L58 Suite Stalingraad · Suite du [GEOGRAPHIC_DATA] 5mins plage Vielle ville [PE…" at bounding box center [608, 305] width 368 height 210
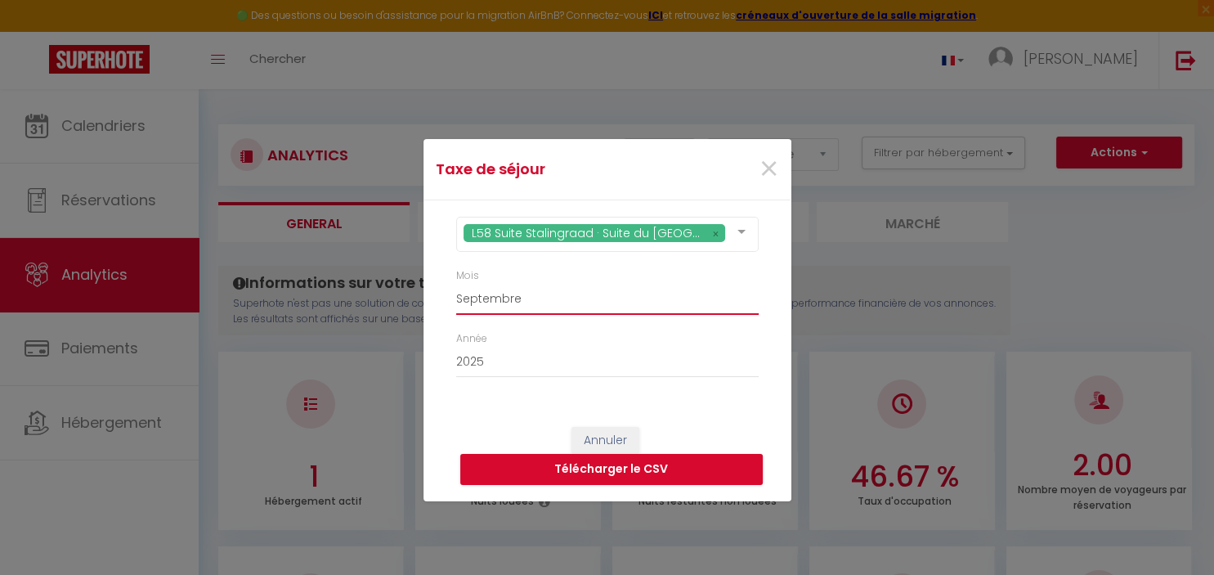
click at [456, 284] on select "[PERSON_NAME] Mars [PERSON_NAME] Juin Juillet Août Septembre Octobre Novembre D…" at bounding box center [607, 299] width 303 height 31
select select "08"
click option "Août" at bounding box center [0, 0] width 0 height 0
click at [639, 477] on button "Télécharger le CSV" at bounding box center [611, 469] width 303 height 31
